Goal: Task Accomplishment & Management: Manage account settings

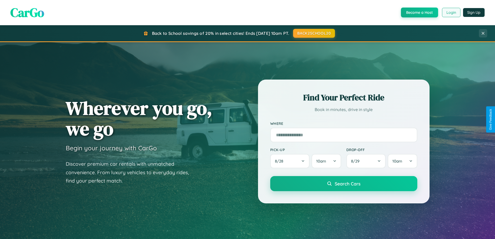
click at [451, 12] on button "Login" at bounding box center [451, 12] width 18 height 9
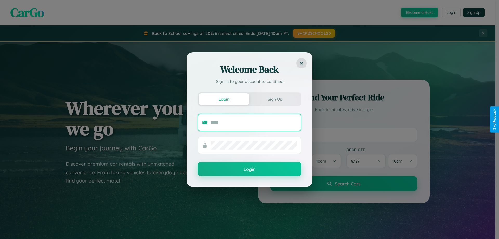
click at [253, 122] on input "text" at bounding box center [253, 122] width 86 height 8
type input "**********"
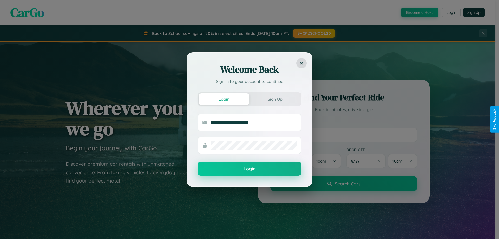
click at [249, 169] on button "Login" at bounding box center [249, 168] width 104 height 14
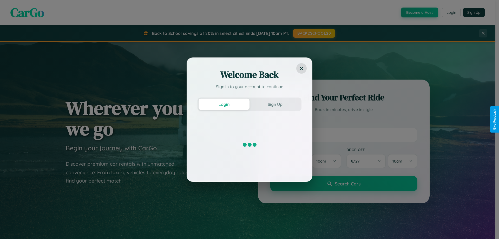
scroll to position [224, 0]
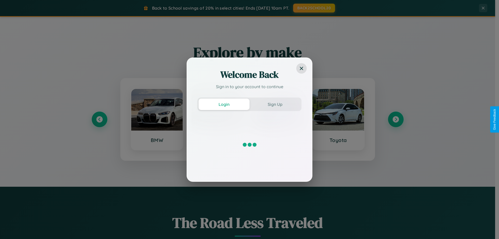
click at [395, 119] on div "Welcome Back Sign in to your account to continue Login Sign Up" at bounding box center [249, 119] width 499 height 239
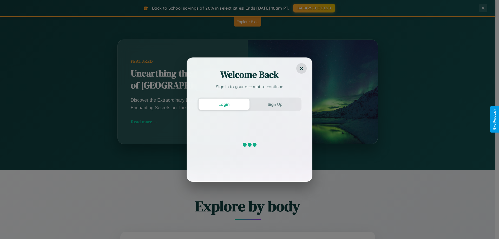
scroll to position [834, 0]
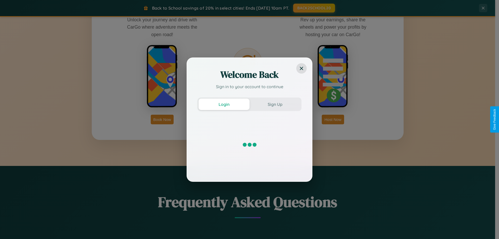
click at [162, 119] on div "Welcome Back Sign in to your account to continue Login Sign Up" at bounding box center [249, 119] width 499 height 239
